Goal: Transaction & Acquisition: Purchase product/service

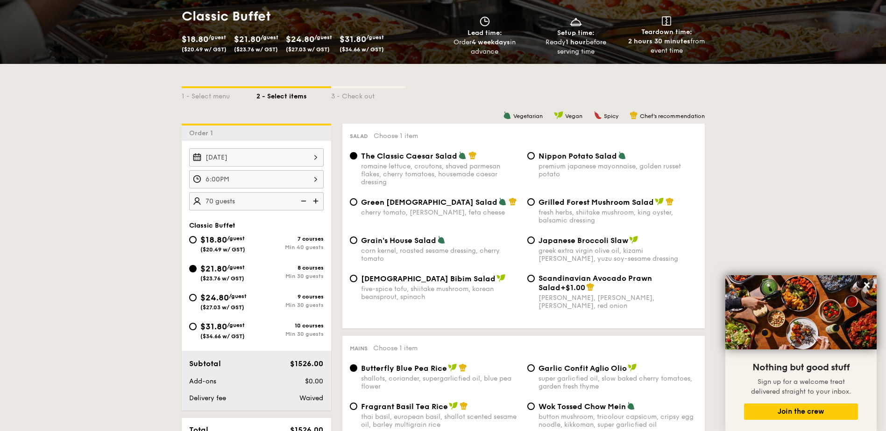
scroll to position [176, 0]
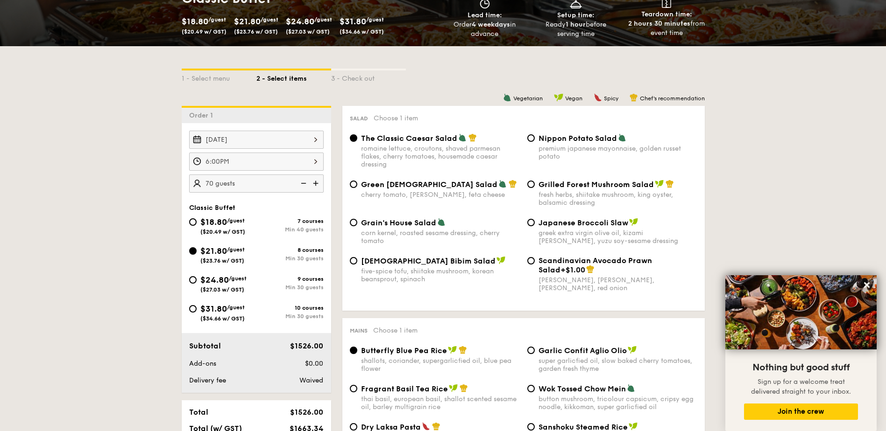
click at [214, 280] on span "$24.80" at bounding box center [214, 280] width 28 height 10
click at [197, 280] on input "$24.80 /guest ($27.03 w/ GST) 9 courses Min 30 guests" at bounding box center [192, 279] width 7 height 7
radio input "true"
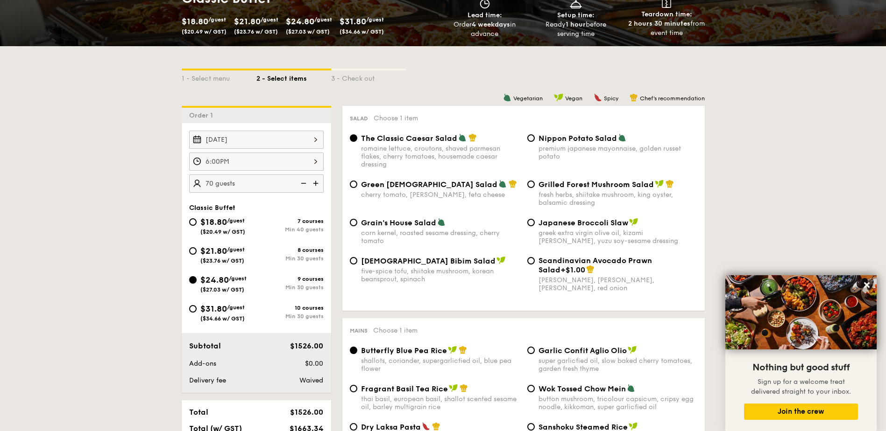
radio input "true"
radio input "false"
radio input "true"
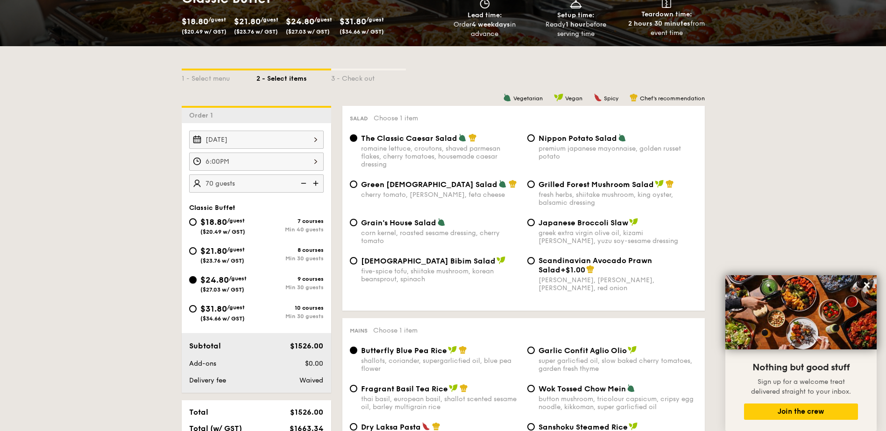
radio input "false"
radio input "true"
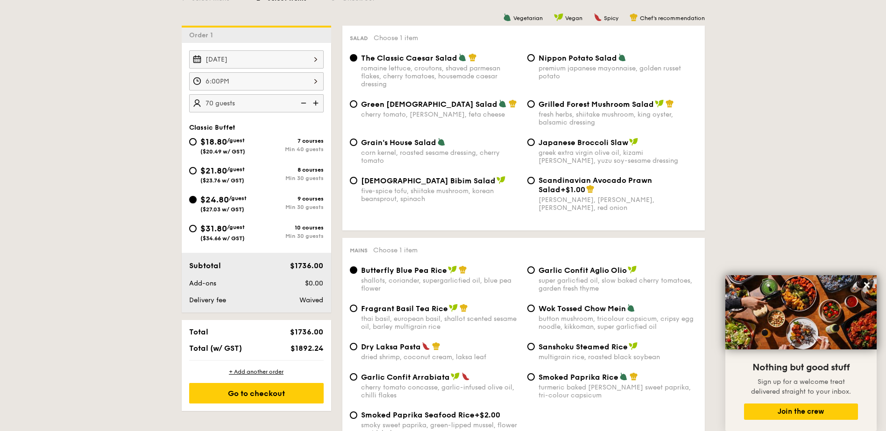
scroll to position [0, 0]
